Goal: Transaction & Acquisition: Purchase product/service

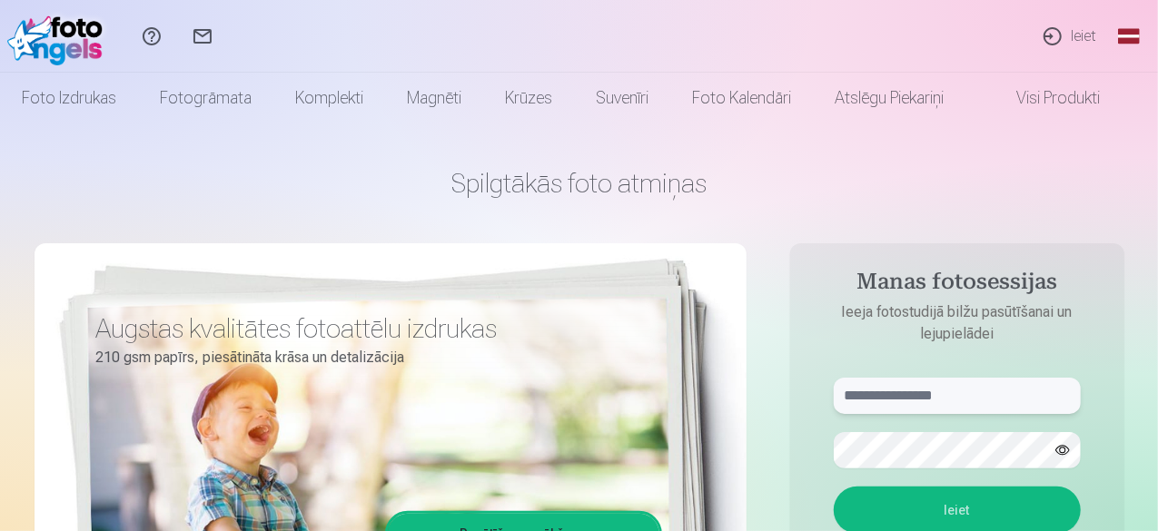
click at [870, 397] on input "text" at bounding box center [957, 396] width 247 height 36
type input "**********"
click at [906, 502] on button "Ieiet" at bounding box center [957, 510] width 247 height 47
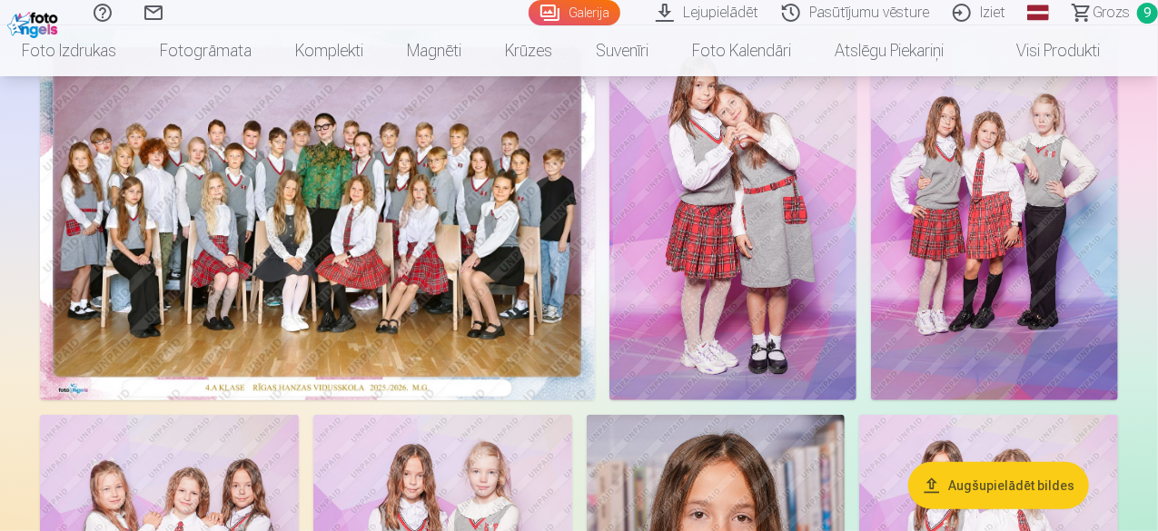
scroll to position [189, 0]
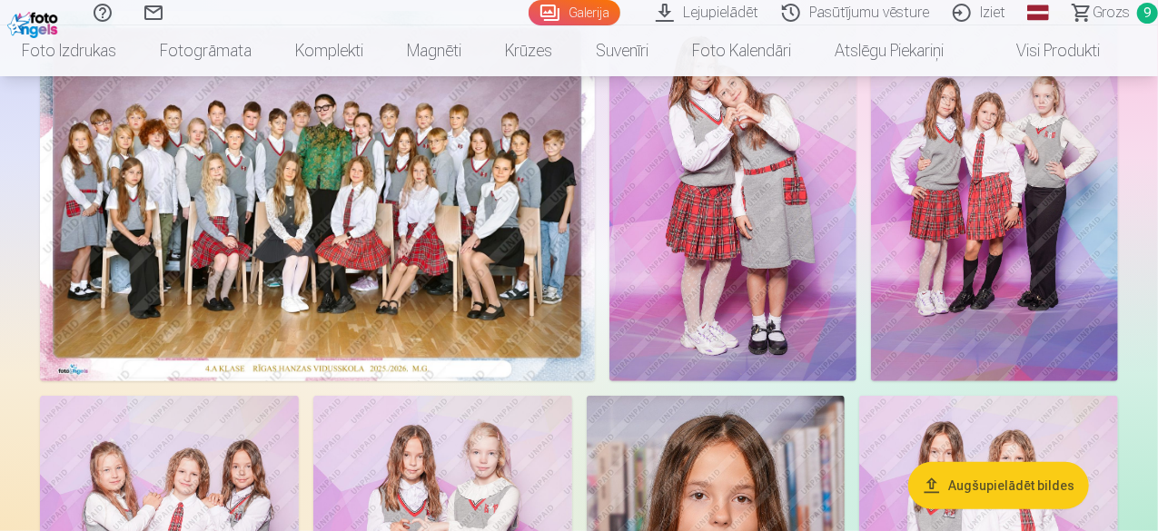
click at [1103, 15] on span "Grozs" at bounding box center [1110, 13] width 37 height 22
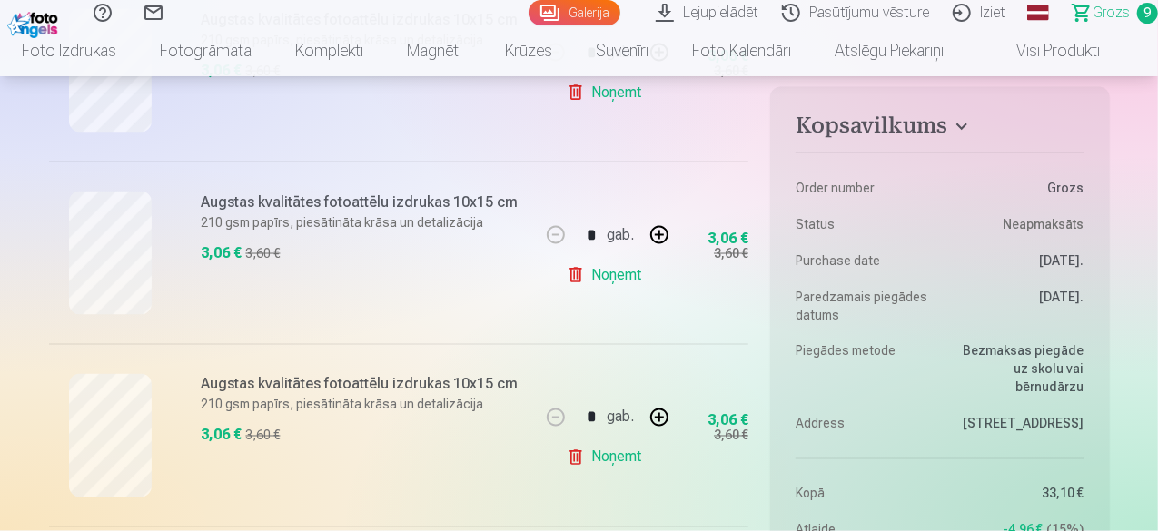
scroll to position [1419, 0]
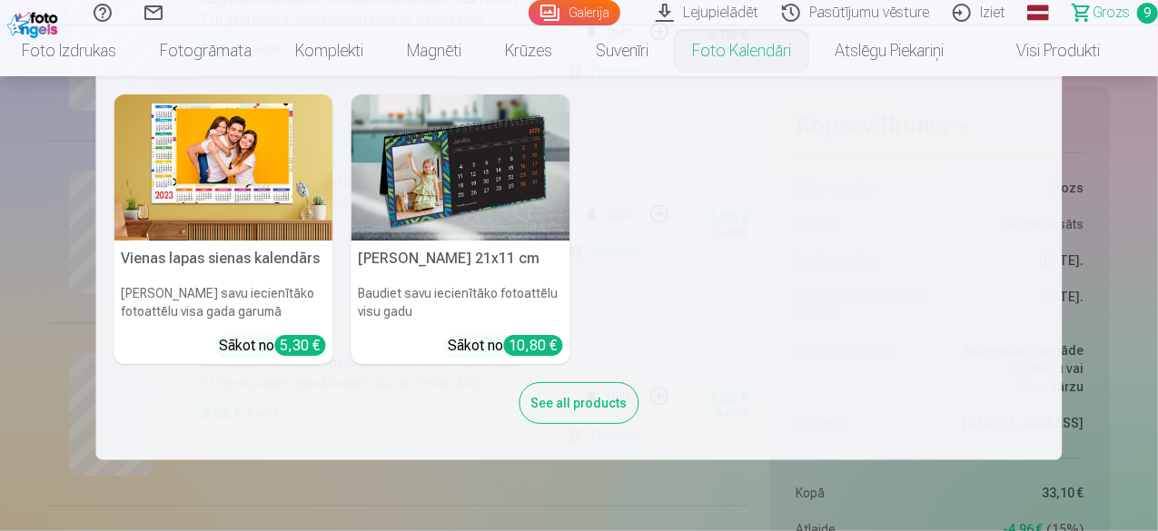
click at [23, 197] on nav "Vienas lapas sienas kalendārs Parādiet savu iecienītāko fotoattēlu visa gada ga…" at bounding box center [579, 268] width 1158 height 384
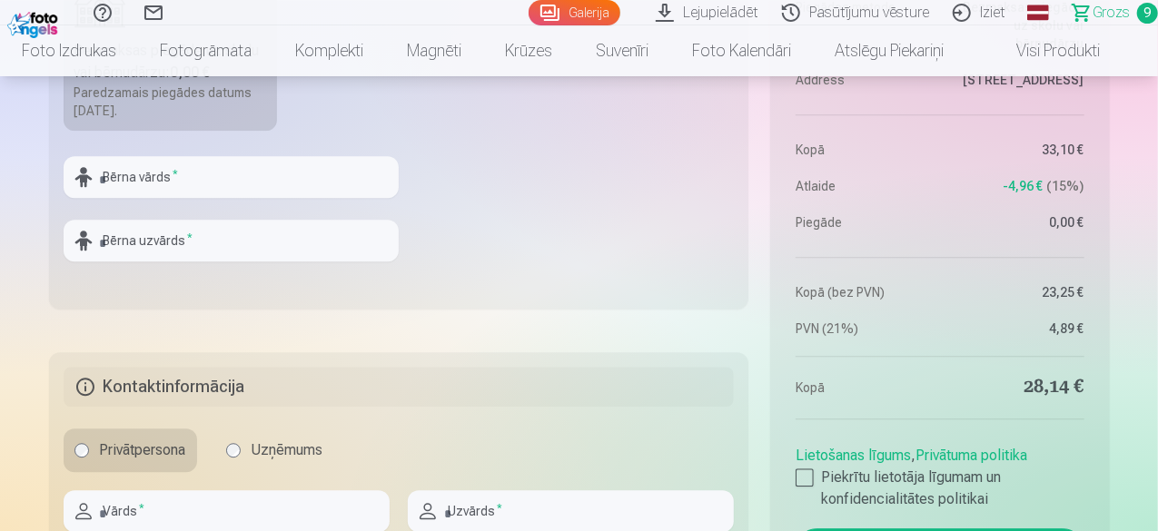
scroll to position [0, 0]
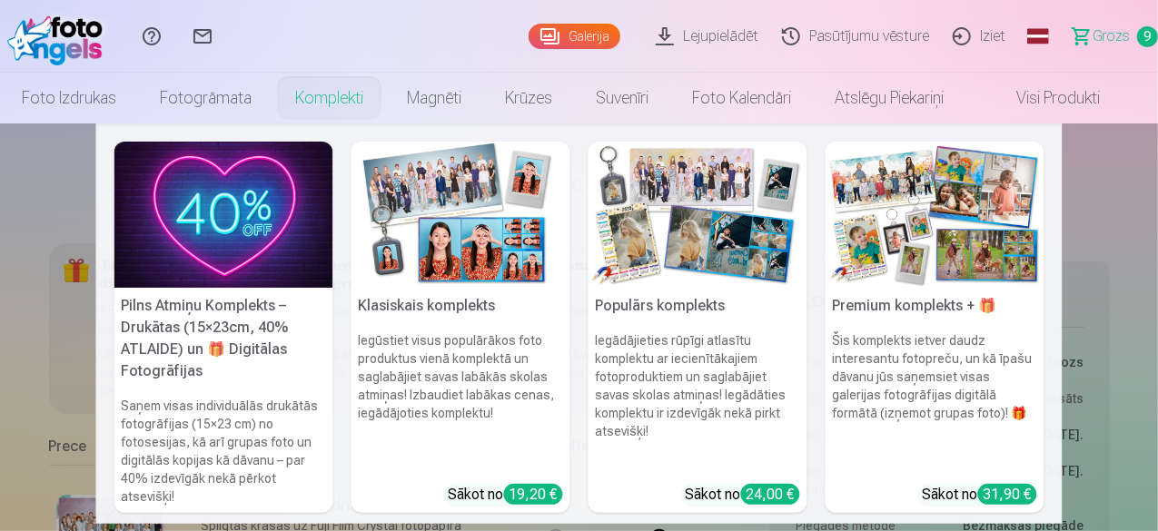
click at [338, 96] on link "Komplekti" at bounding box center [329, 98] width 112 height 51
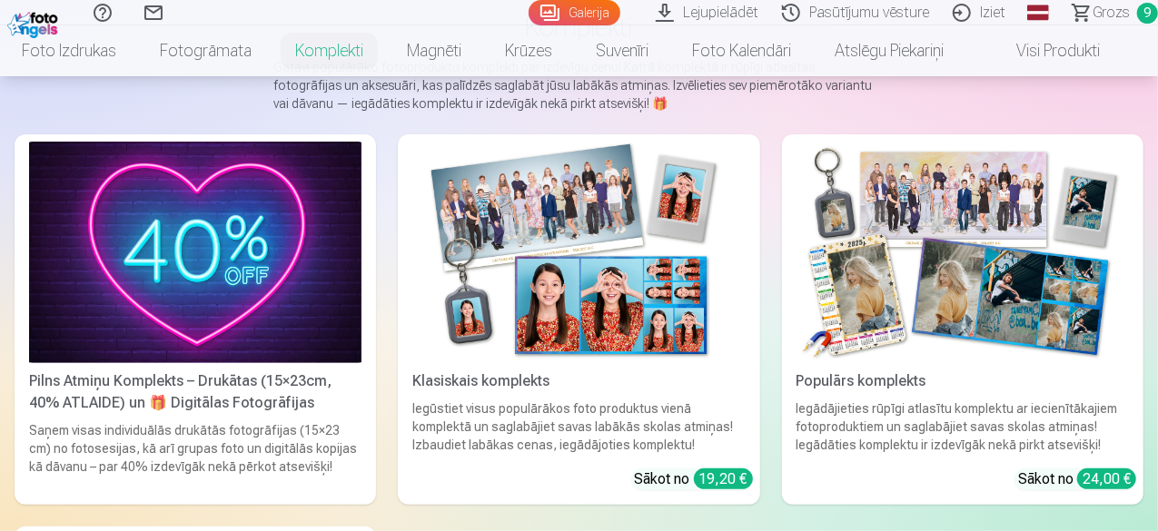
scroll to position [173, 0]
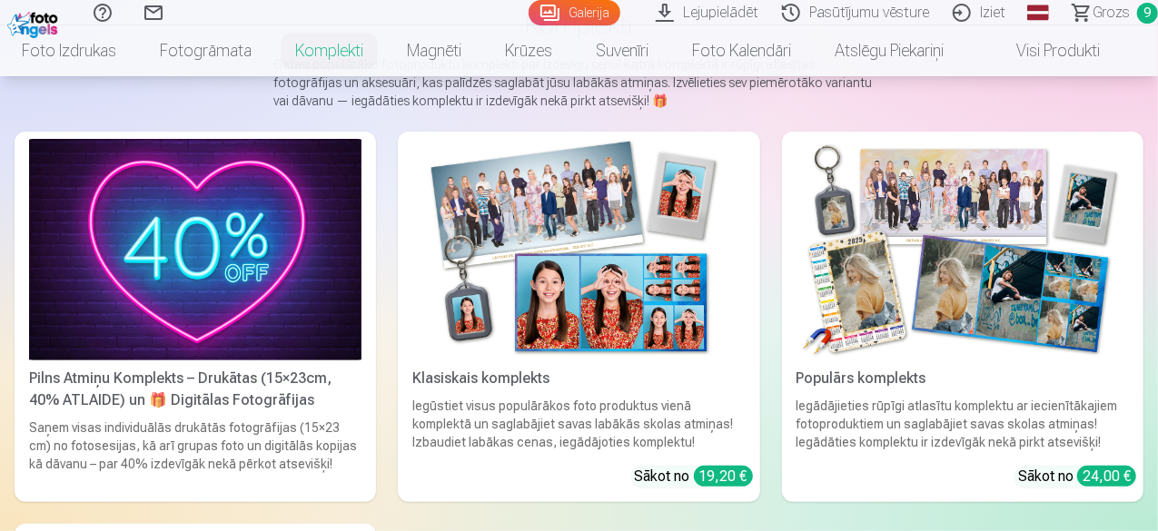
click at [528, 459] on link "Klasiskais komplekts Iegūstiet visus populārākos foto produktus vienā komplektā…" at bounding box center [578, 317] width 361 height 370
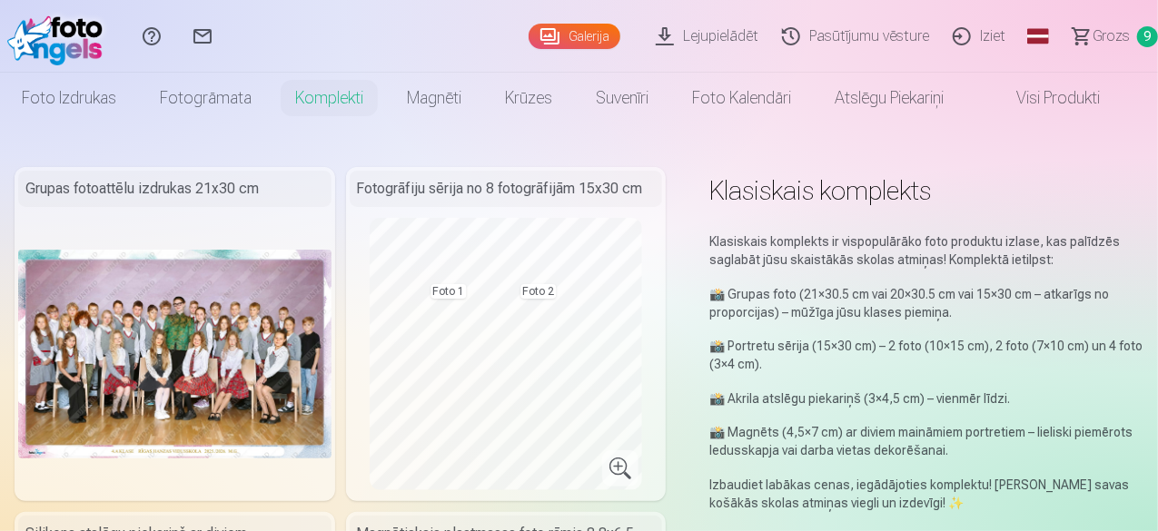
click at [179, 330] on img at bounding box center [174, 354] width 313 height 209
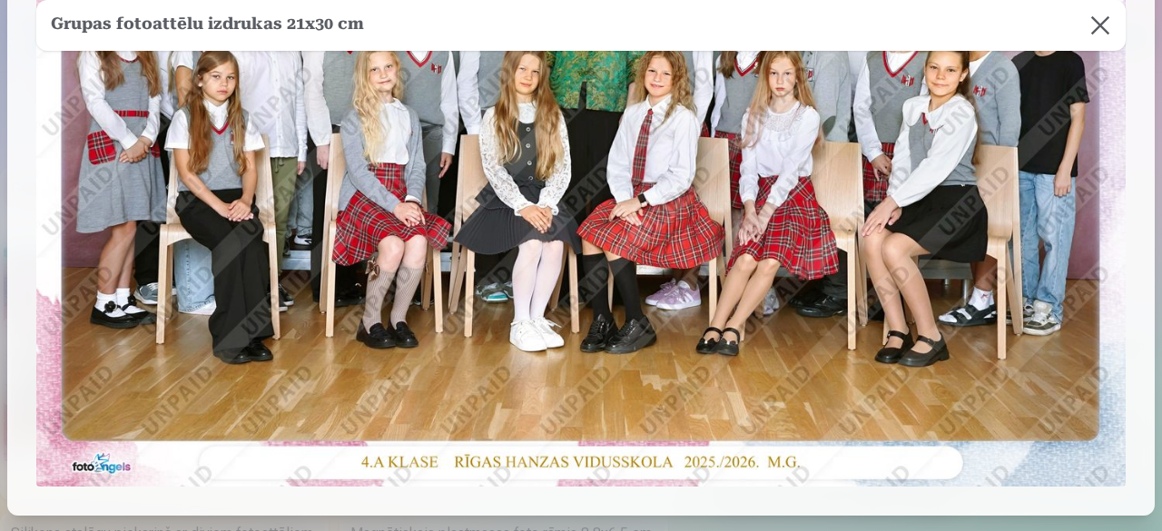
scroll to position [512, 0]
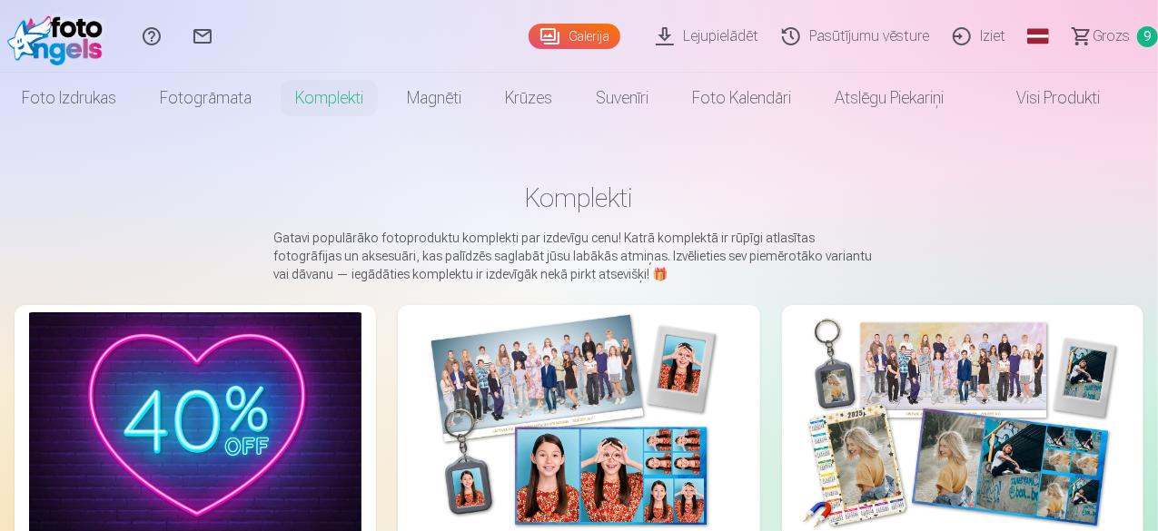
click at [528, 35] on link "Galerija" at bounding box center [574, 36] width 92 height 25
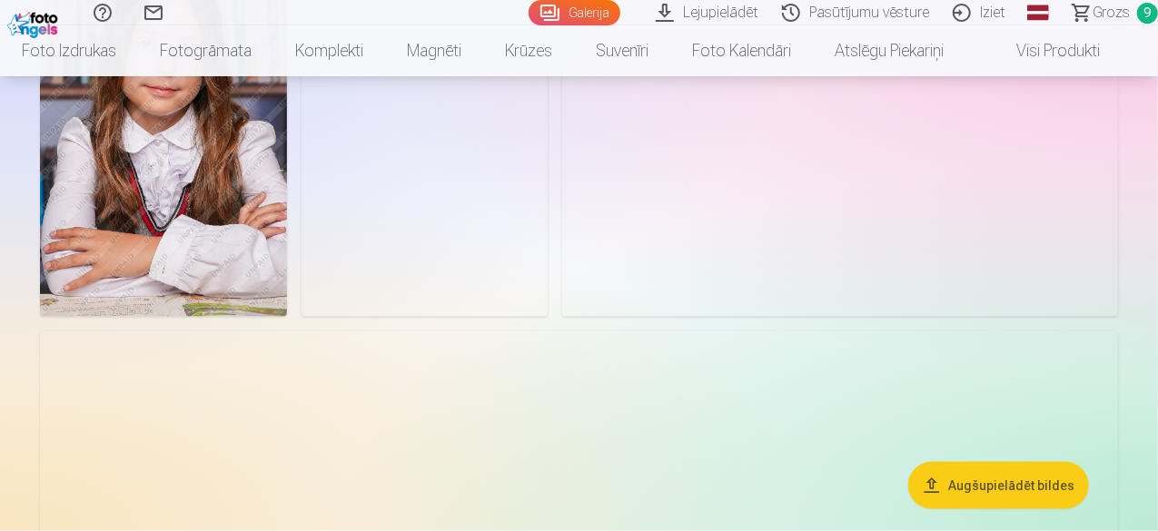
scroll to position [1135, 0]
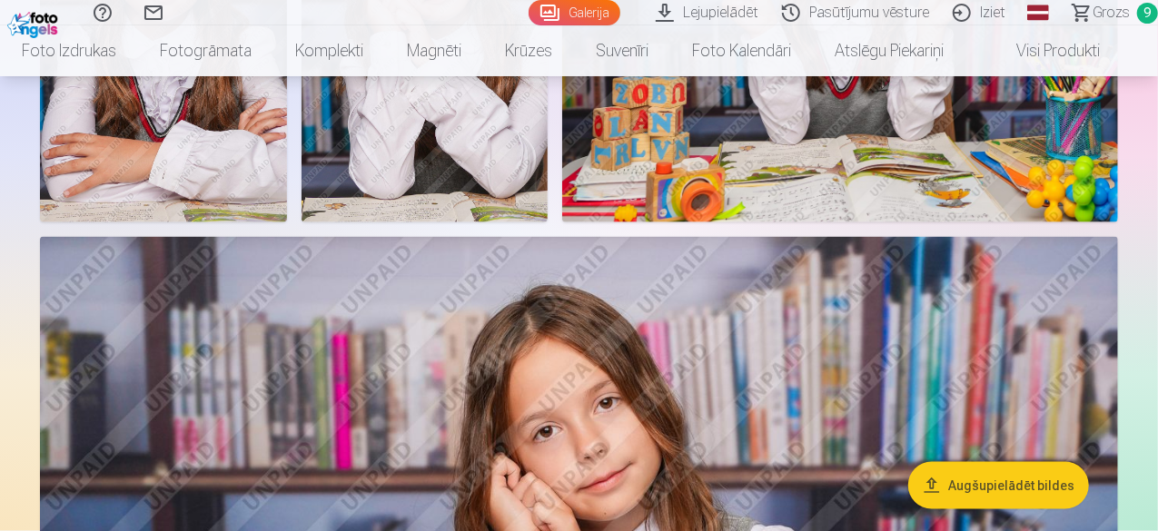
click at [287, 222] on img at bounding box center [163, 37] width 247 height 370
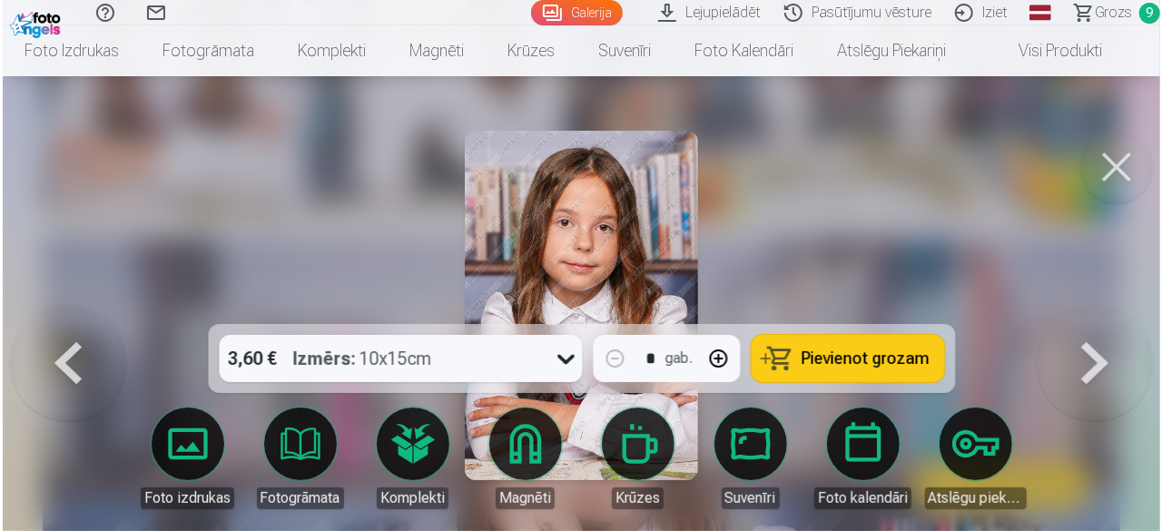
scroll to position [1137, 0]
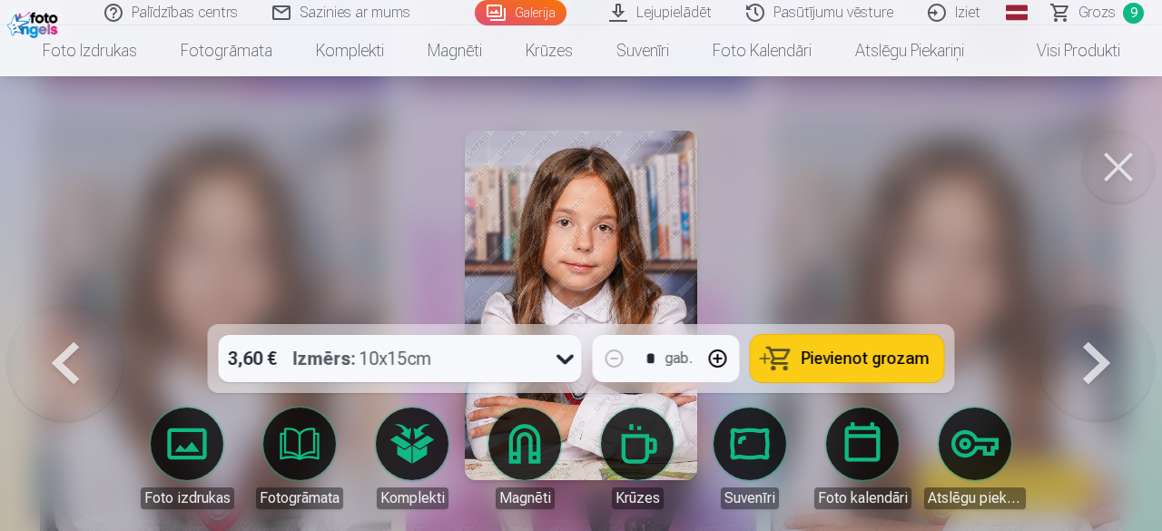
click at [1097, 17] on span "Grozs" at bounding box center [1097, 13] width 37 height 22
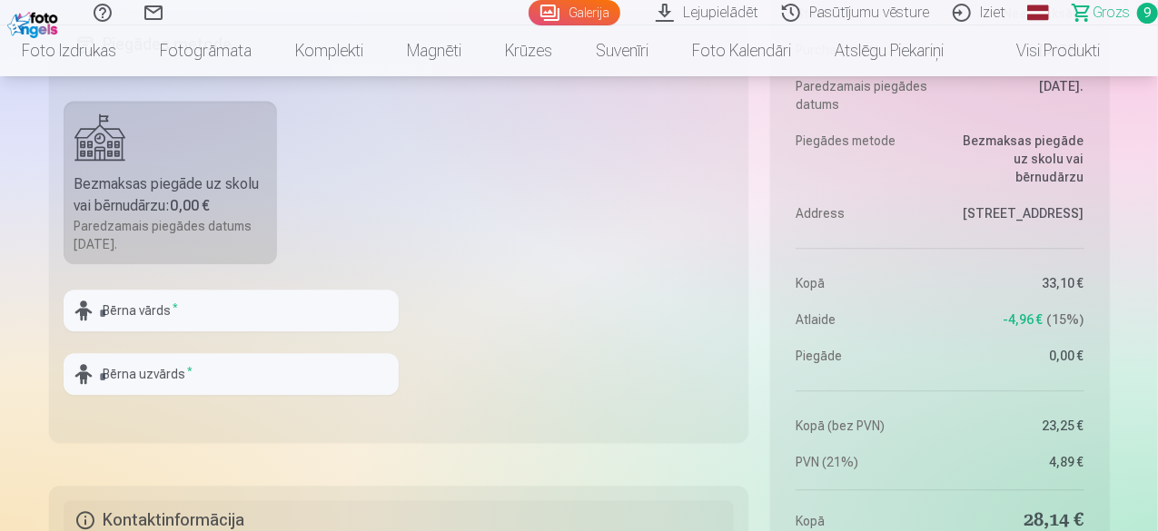
scroll to position [2139, 0]
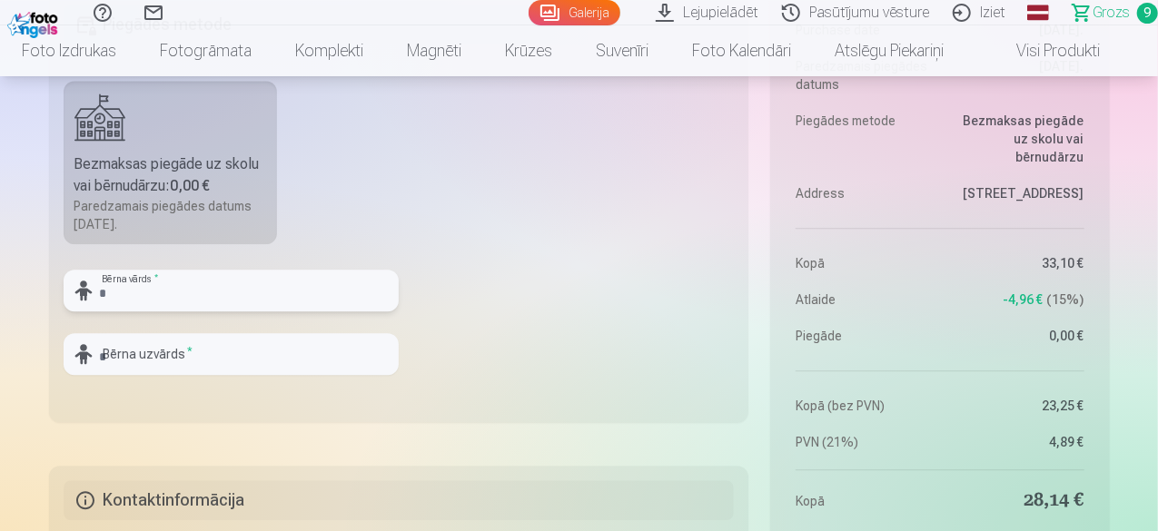
click at [222, 289] on input "text" at bounding box center [231, 291] width 335 height 42
type input "*"
type input "*****"
click at [206, 363] on input "text" at bounding box center [231, 354] width 335 height 42
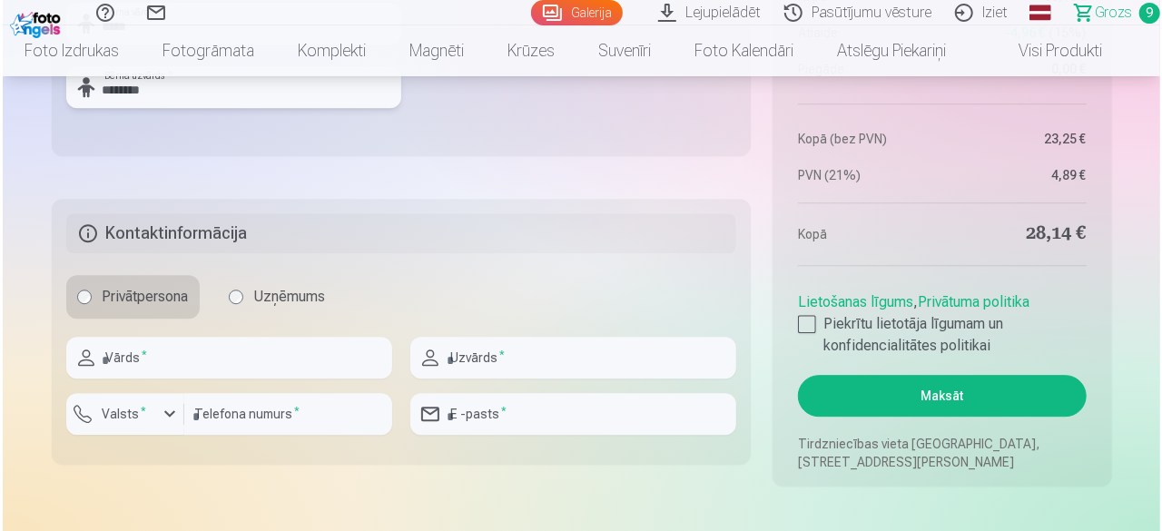
scroll to position [2448, 0]
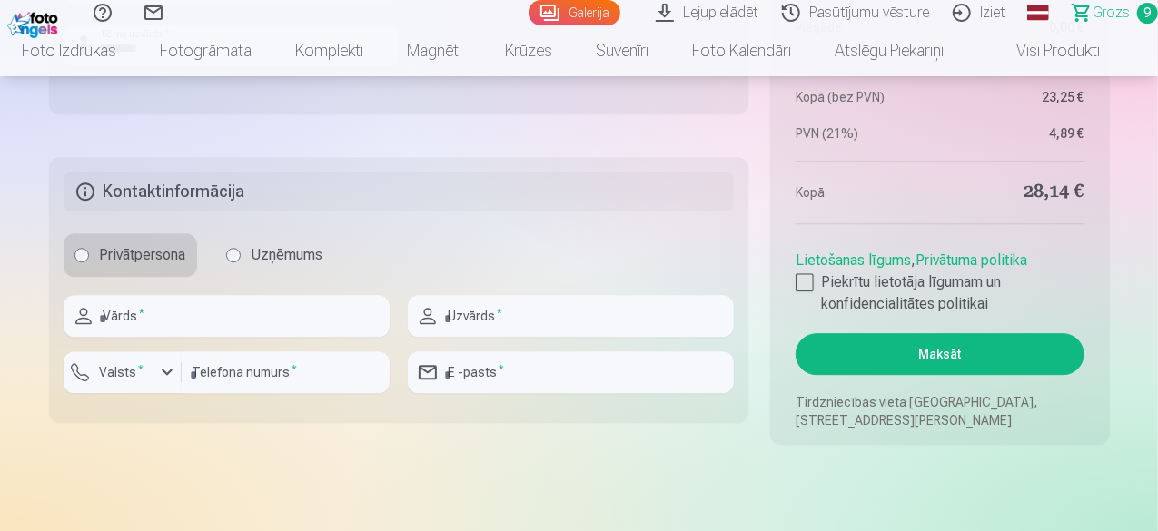
type input "********"
click at [187, 328] on input "text" at bounding box center [227, 316] width 326 height 42
type input "****"
click at [527, 315] on input "text" at bounding box center [571, 316] width 326 height 42
type input "********"
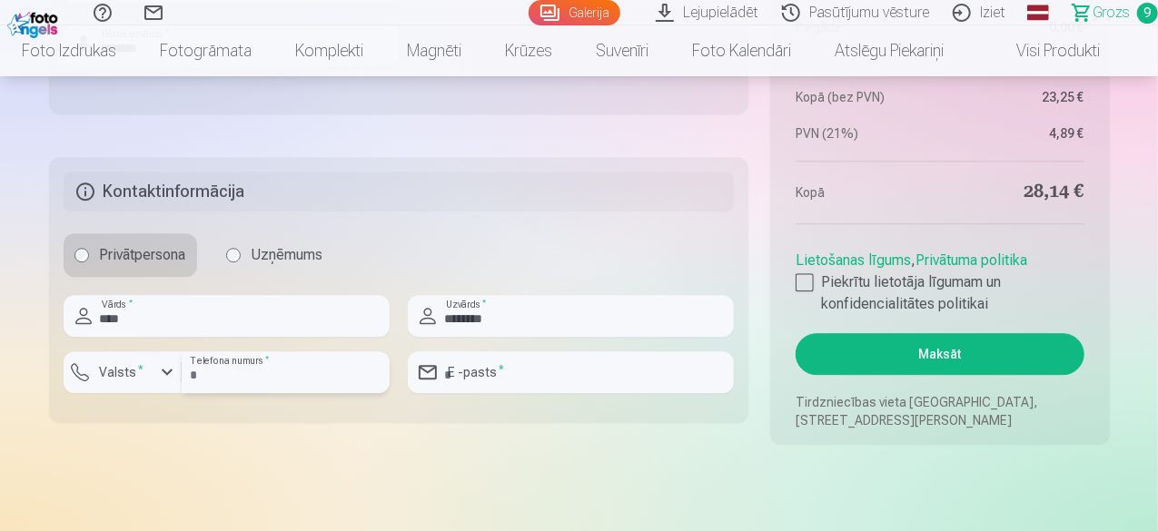
click at [313, 371] on input "number" at bounding box center [286, 372] width 208 height 42
type input "********"
click at [546, 361] on input "email" at bounding box center [571, 372] width 326 height 42
type input "**********"
click at [810, 280] on div at bounding box center [804, 282] width 18 height 18
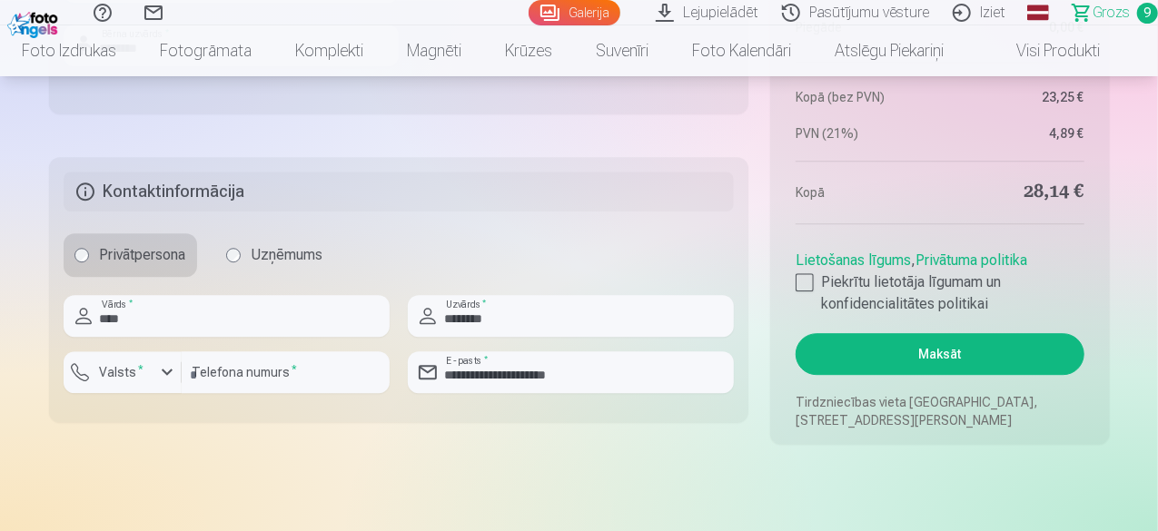
click at [952, 361] on button "Maksāt" at bounding box center [939, 354] width 288 height 42
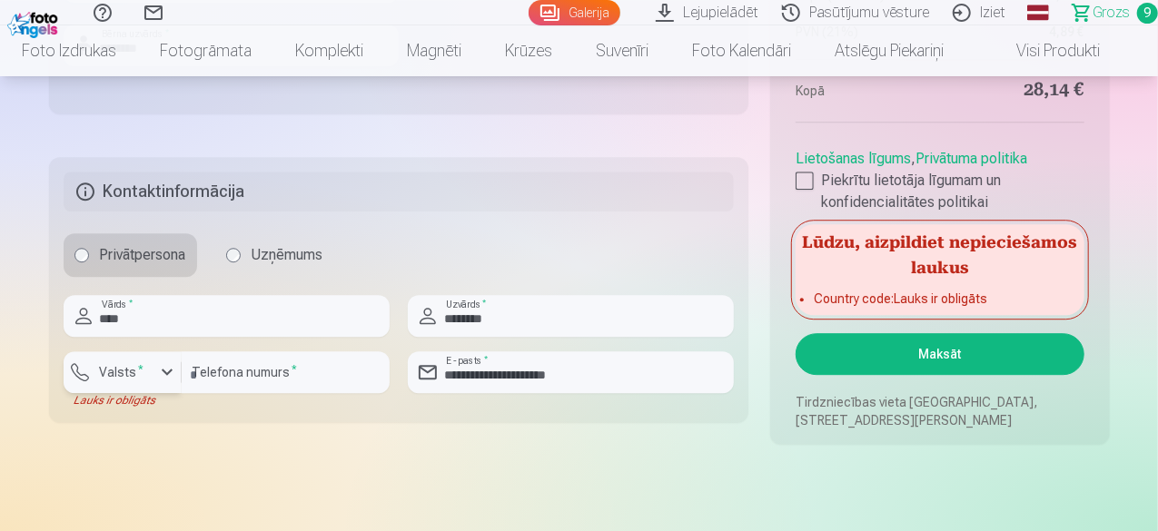
click at [169, 373] on div "button" at bounding box center [167, 372] width 22 height 22
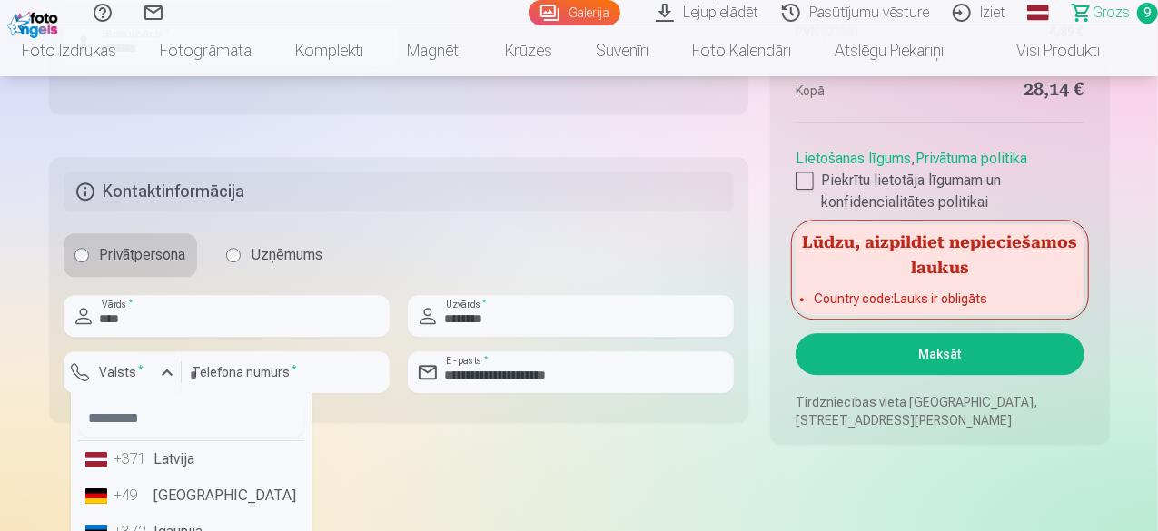
click at [169, 464] on li "+371 Latvija" at bounding box center [191, 459] width 226 height 36
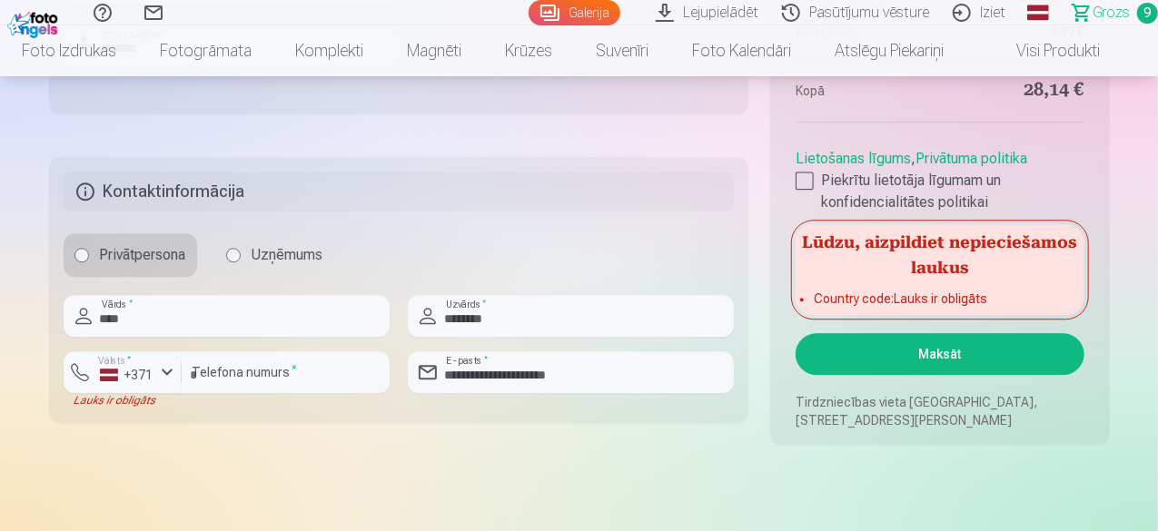
click at [919, 348] on button "Maksāt" at bounding box center [939, 354] width 288 height 42
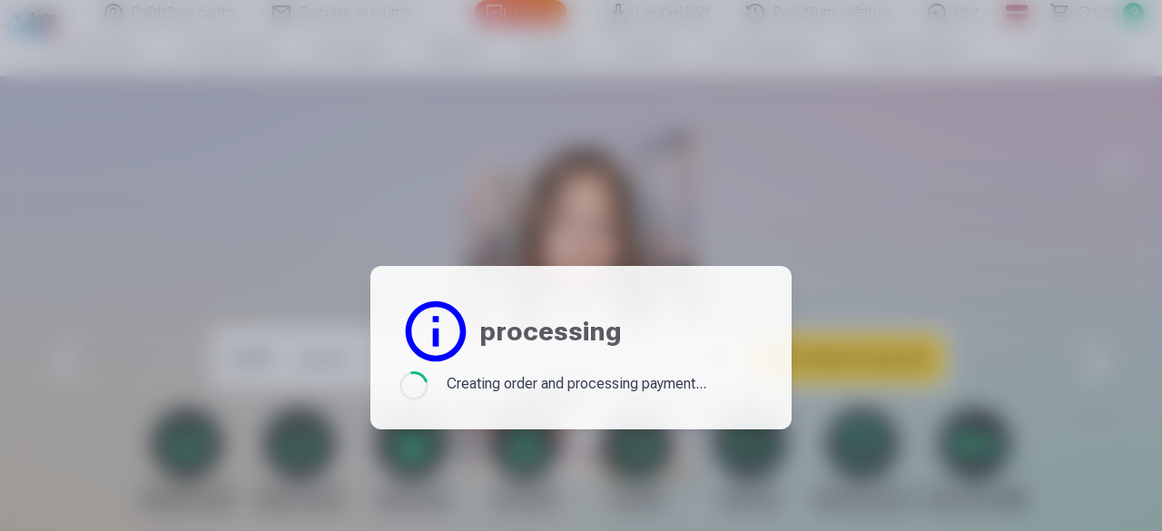
scroll to position [637, 0]
click at [945, 184] on div at bounding box center [581, 265] width 1162 height 531
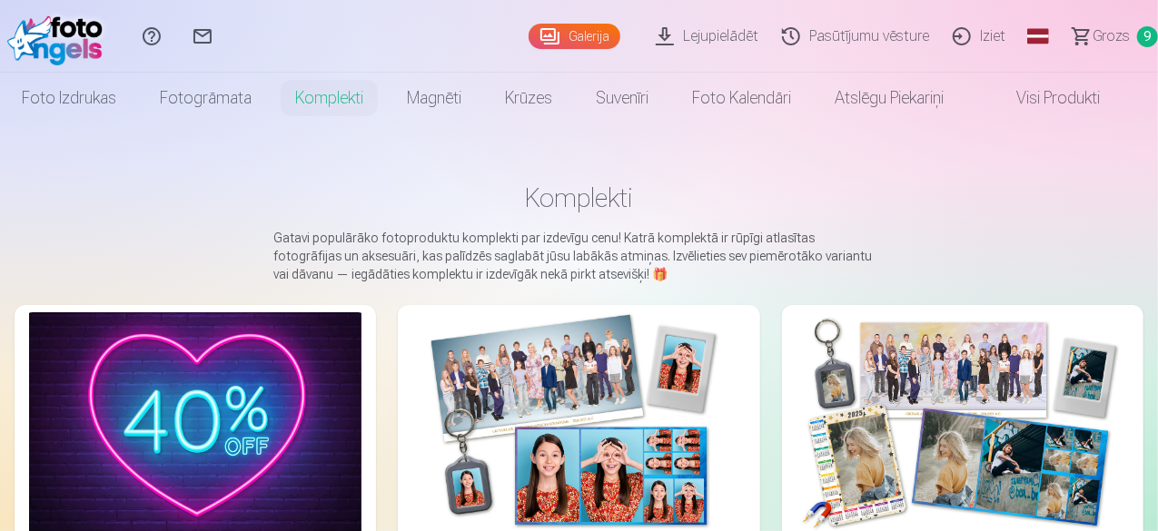
click at [1097, 34] on span "Grozs" at bounding box center [1110, 36] width 37 height 22
click at [528, 31] on link "Galerija" at bounding box center [574, 36] width 92 height 25
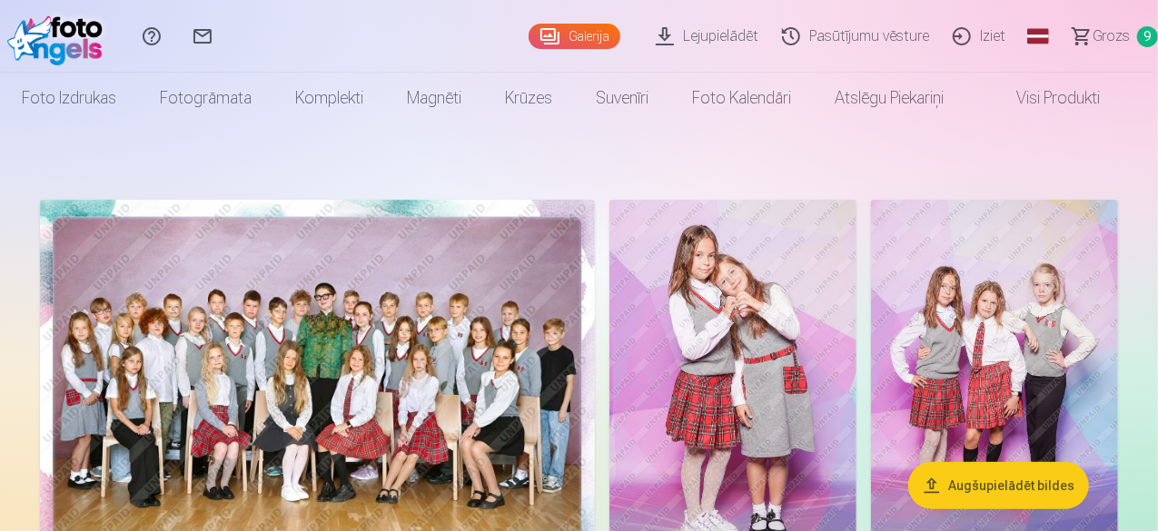
click at [1092, 33] on span "Grozs" at bounding box center [1110, 36] width 37 height 22
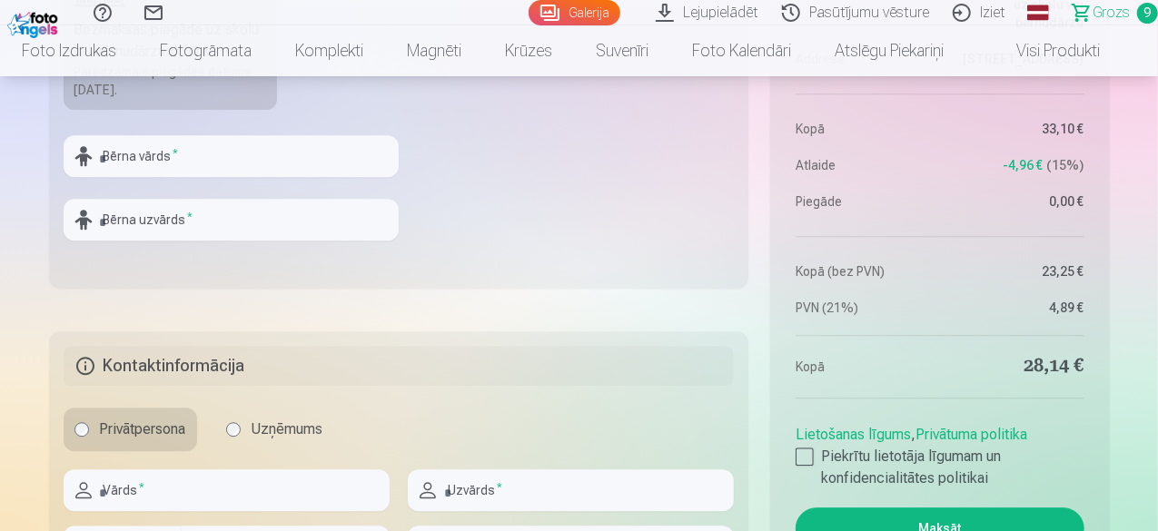
scroll to position [2283, 0]
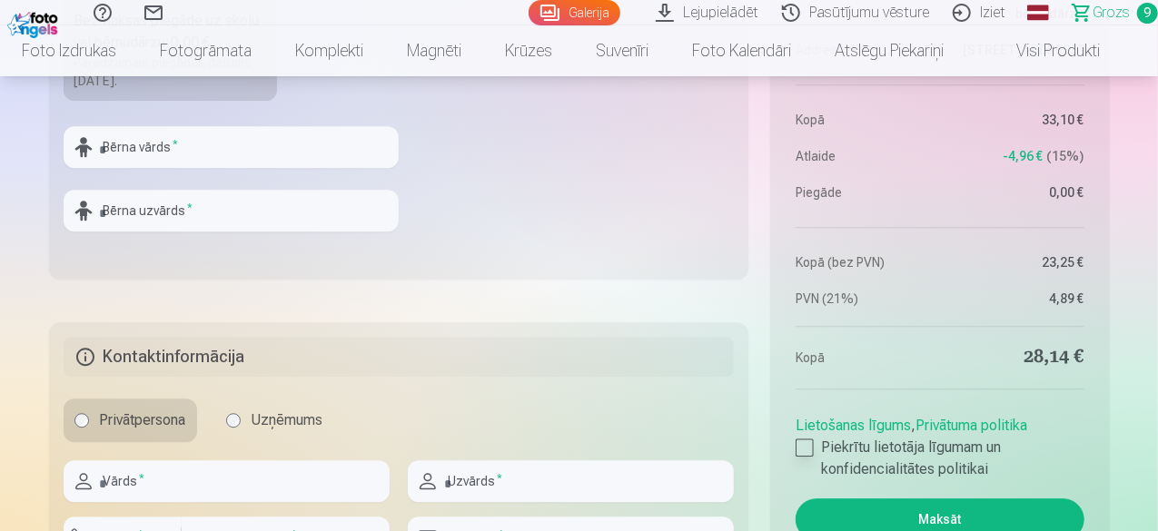
click at [806, 439] on div at bounding box center [804, 448] width 18 height 18
click at [269, 469] on input "text" at bounding box center [227, 481] width 326 height 42
type input "*"
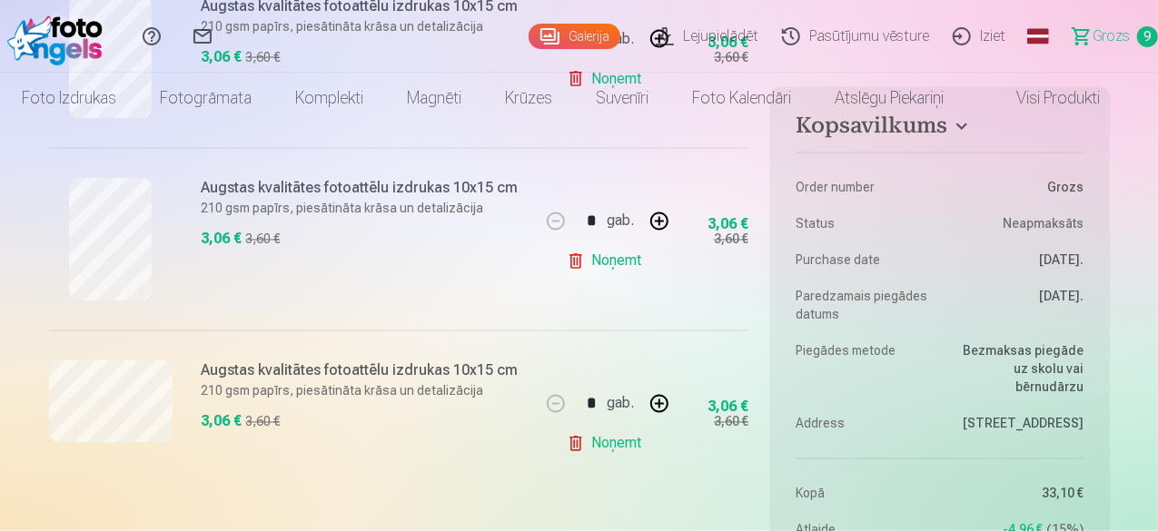
scroll to position [0, 0]
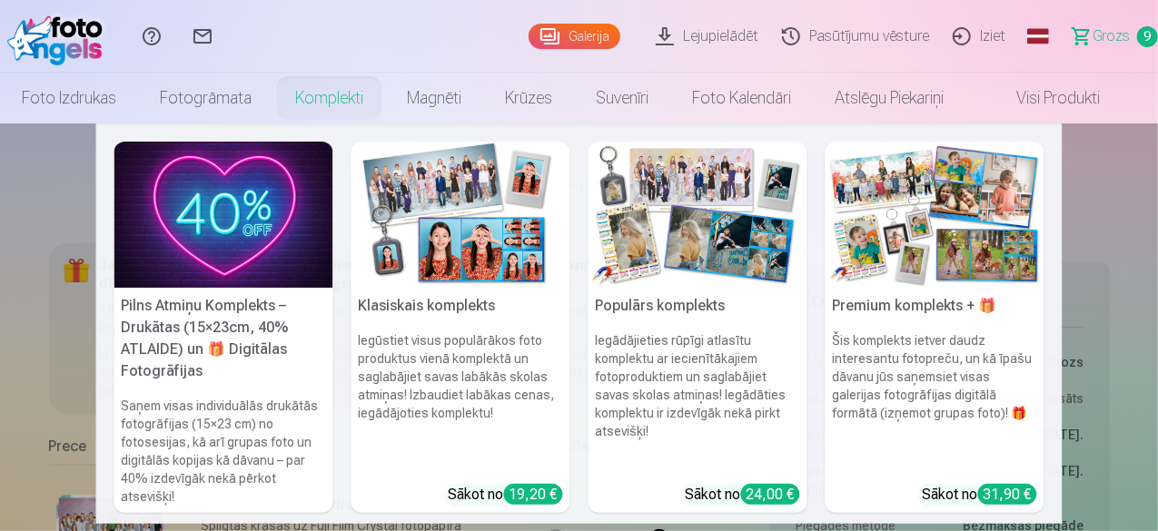
click at [340, 99] on link "Komplekti" at bounding box center [329, 98] width 112 height 51
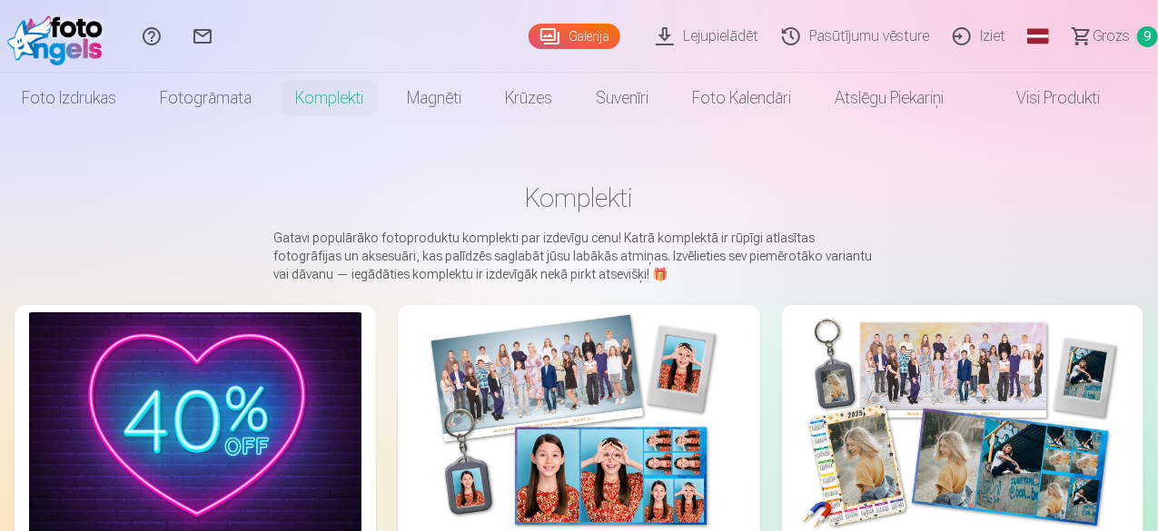
click at [796, 351] on img at bounding box center [962, 423] width 332 height 222
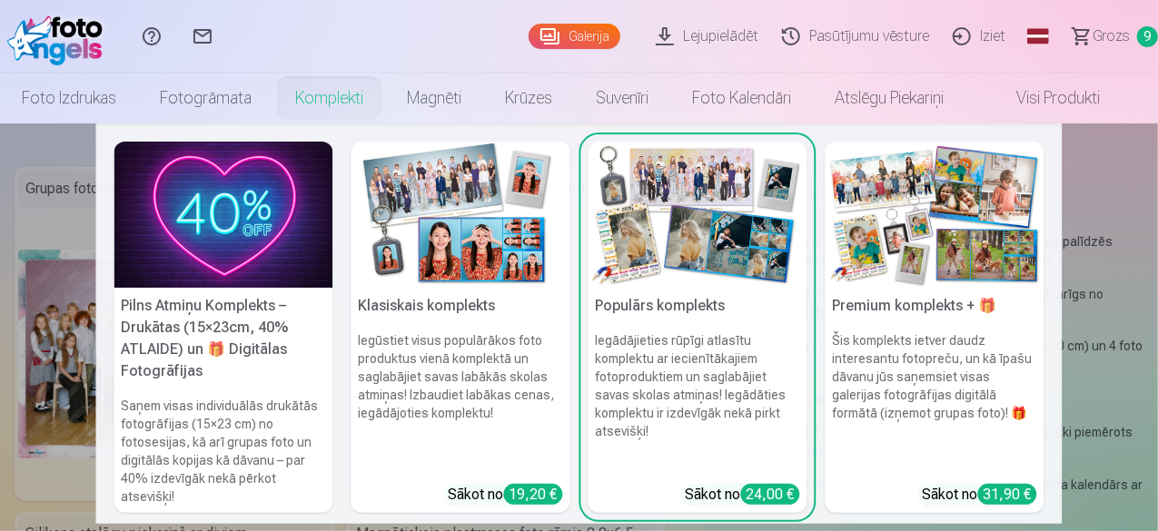
click at [351, 100] on link "Komplekti" at bounding box center [329, 98] width 112 height 51
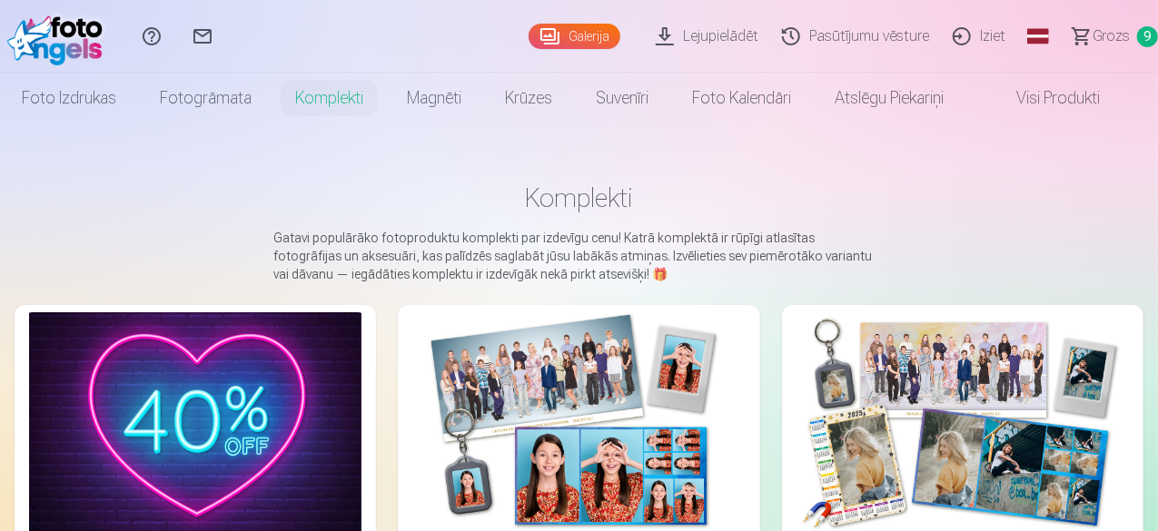
click at [1097, 35] on span "Grozs" at bounding box center [1110, 36] width 37 height 22
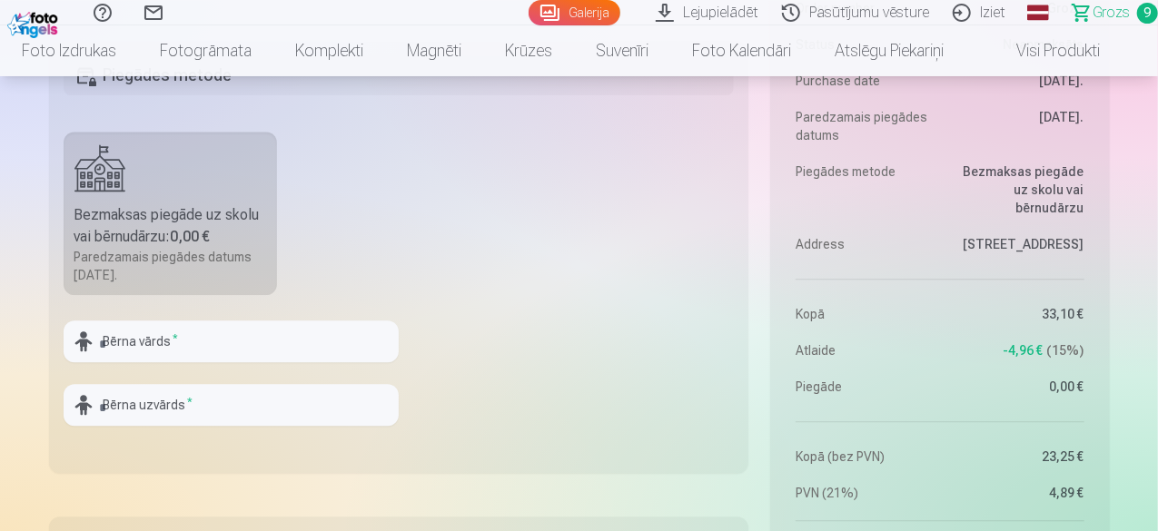
scroll to position [2098, 0]
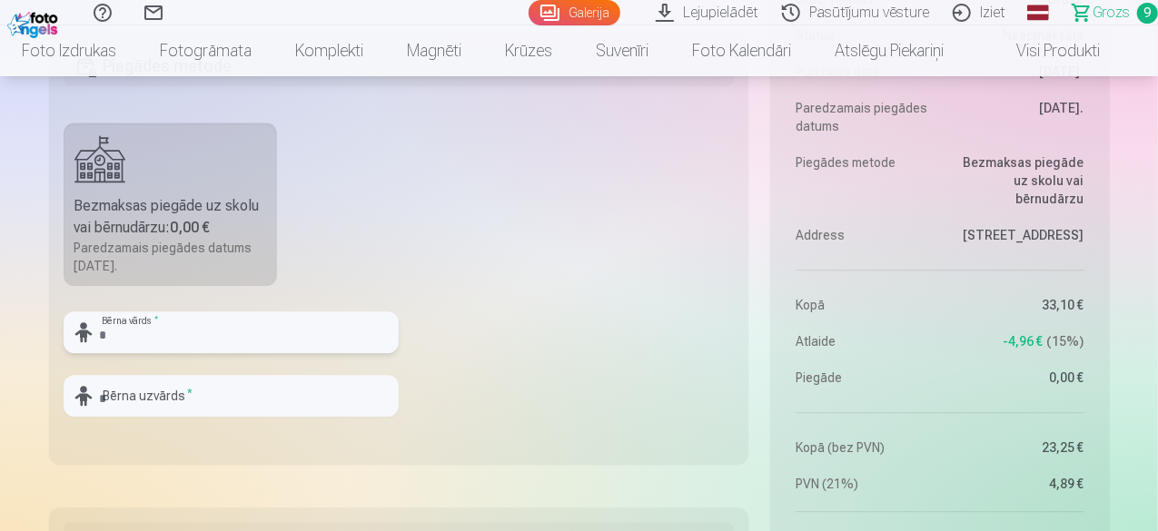
click at [223, 324] on input "text" at bounding box center [231, 332] width 335 height 42
type input "*****"
click at [227, 386] on input "text" at bounding box center [231, 396] width 335 height 42
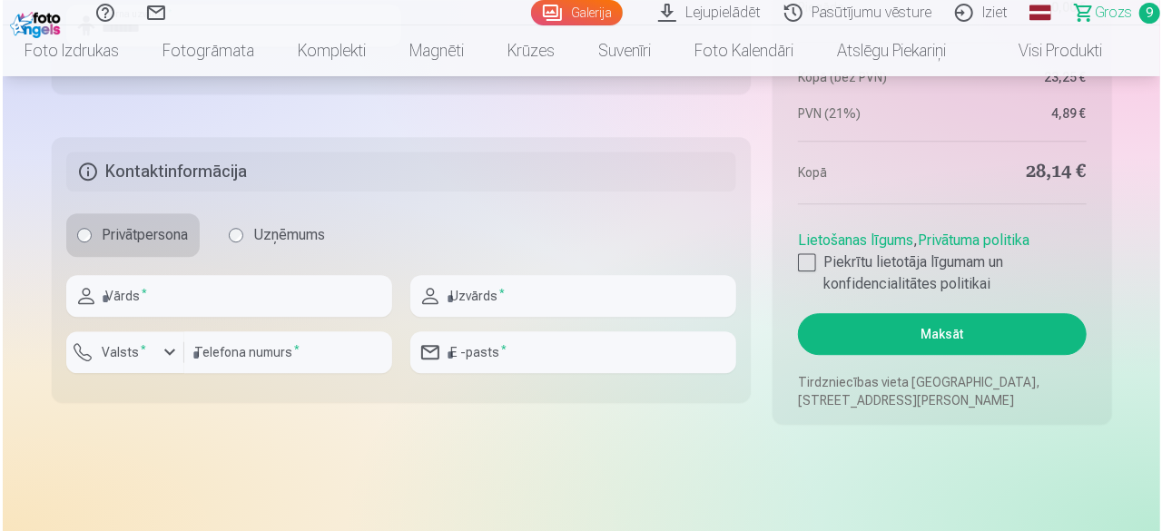
scroll to position [2479, 0]
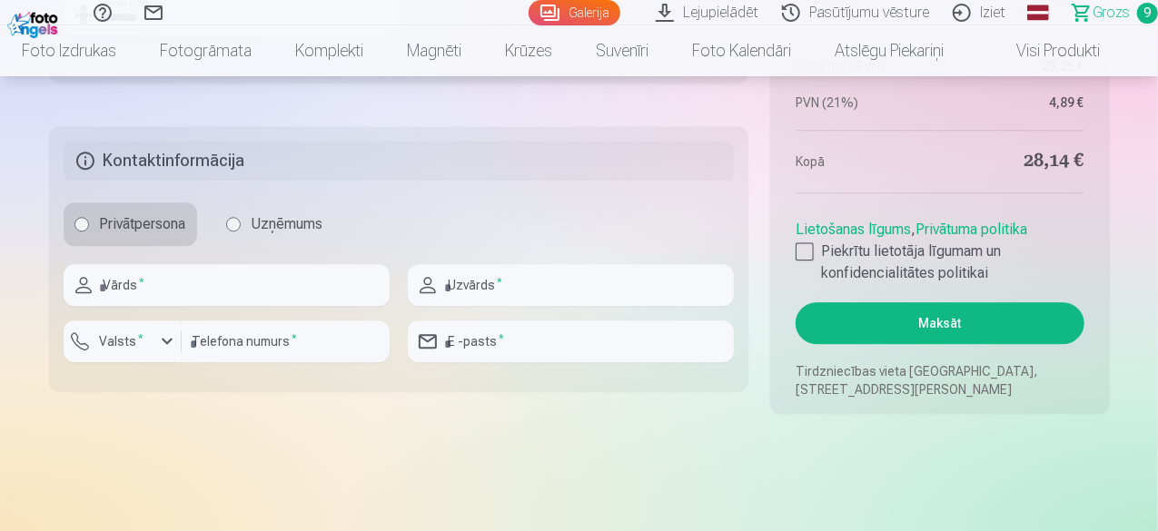
type input "********"
click at [172, 283] on input "text" at bounding box center [227, 285] width 326 height 42
type input "****"
click at [607, 288] on input "text" at bounding box center [571, 285] width 326 height 42
type input "********"
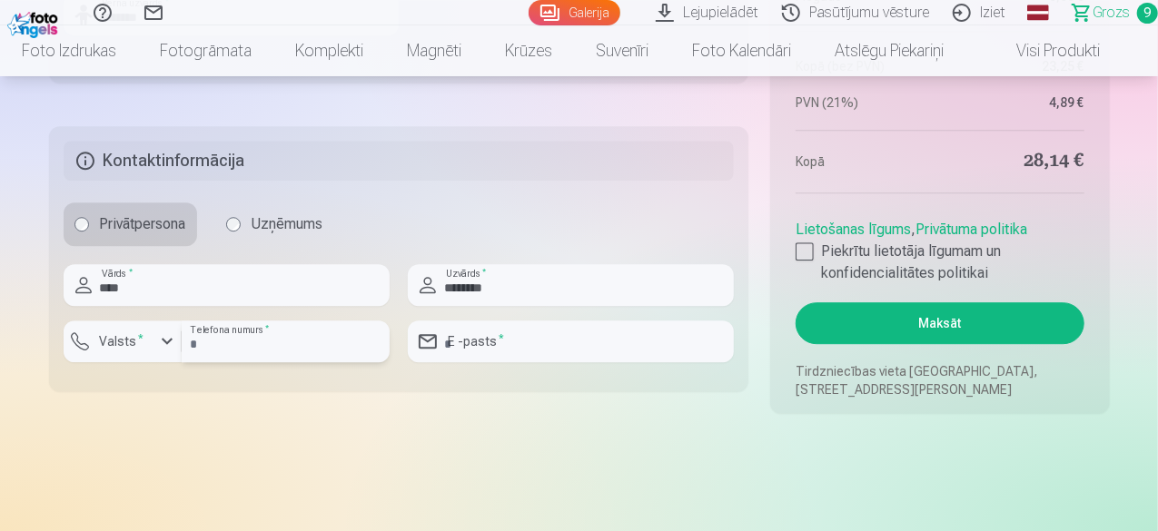
click at [318, 354] on input "number" at bounding box center [286, 342] width 208 height 42
type input "********"
click at [525, 334] on input "email" at bounding box center [571, 342] width 326 height 42
type input "**********"
click at [801, 243] on div at bounding box center [804, 251] width 18 height 18
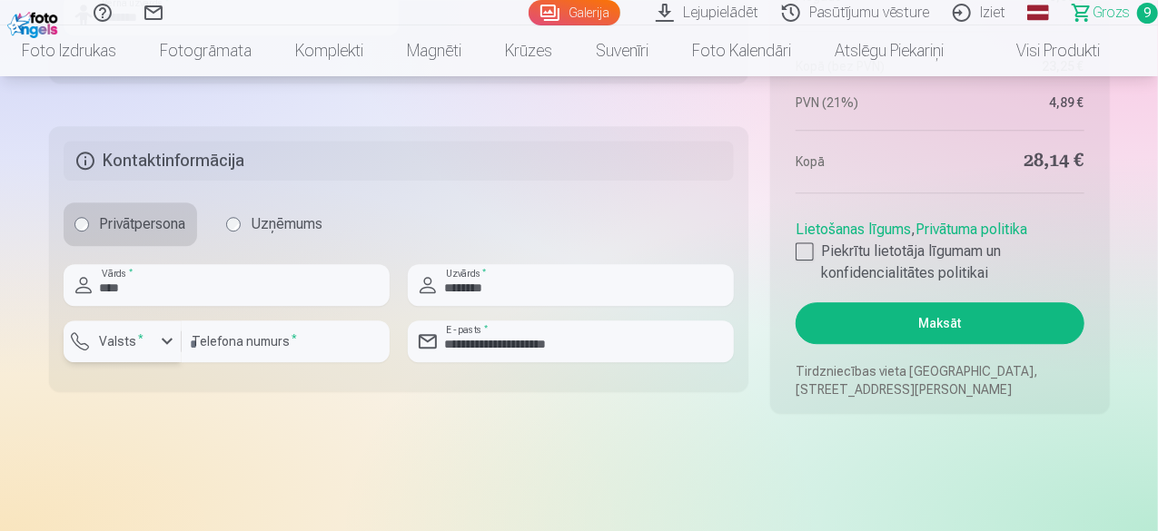
click at [164, 346] on div "button" at bounding box center [167, 342] width 22 height 22
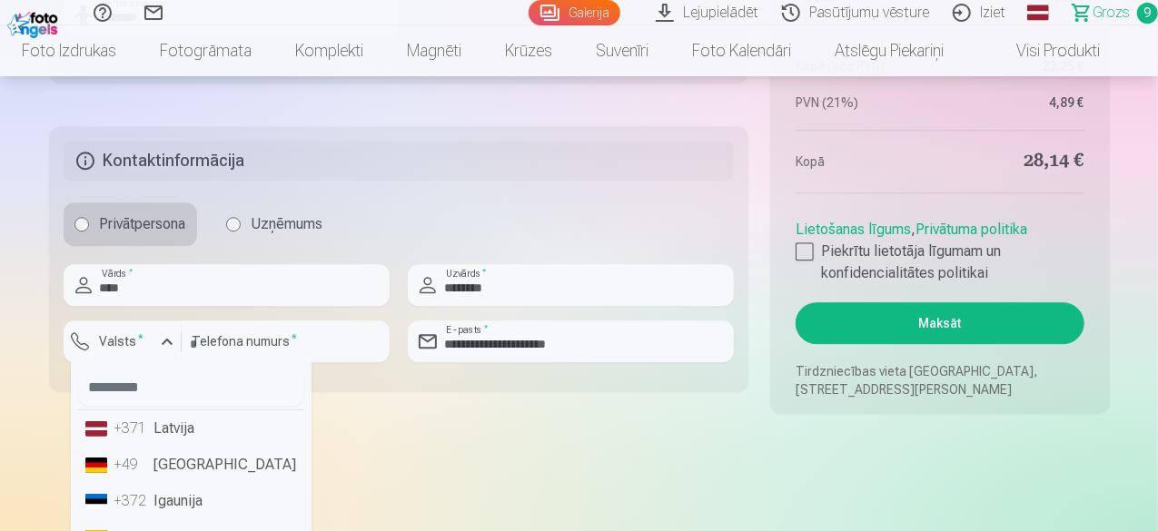
click at [183, 427] on li "+371 Latvija" at bounding box center [191, 428] width 226 height 36
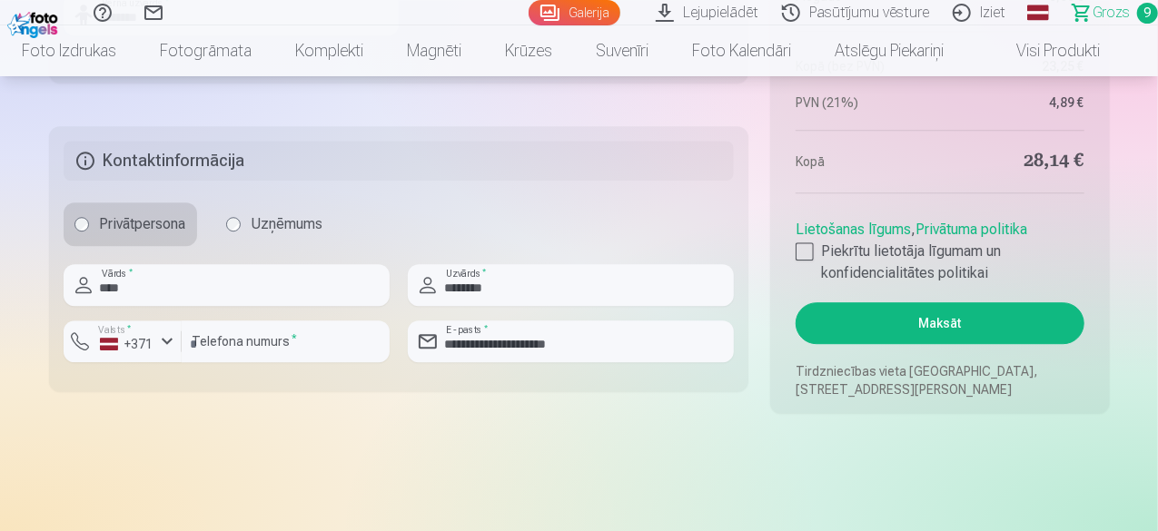
click at [919, 326] on button "Maksāt" at bounding box center [939, 323] width 288 height 42
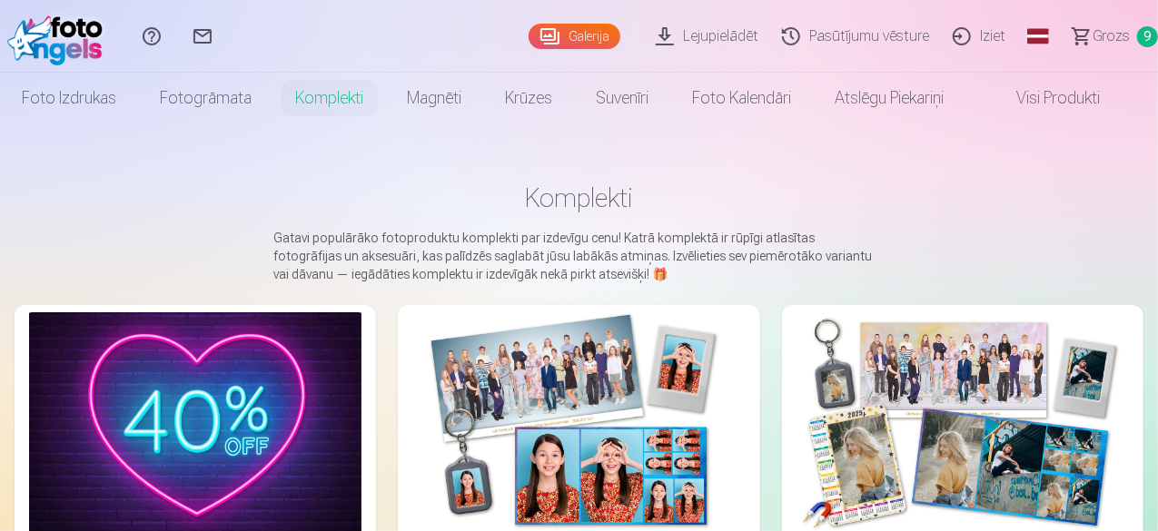
click at [1092, 27] on span "Grozs" at bounding box center [1110, 36] width 37 height 22
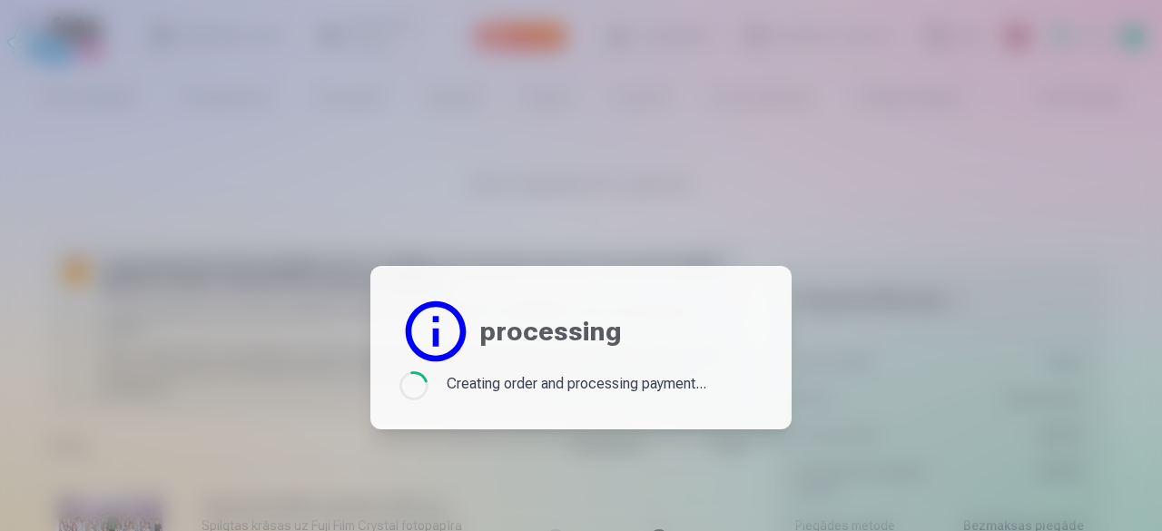
click at [1090, 27] on div at bounding box center [581, 265] width 1162 height 531
